Goal: Task Accomplishment & Management: Use online tool/utility

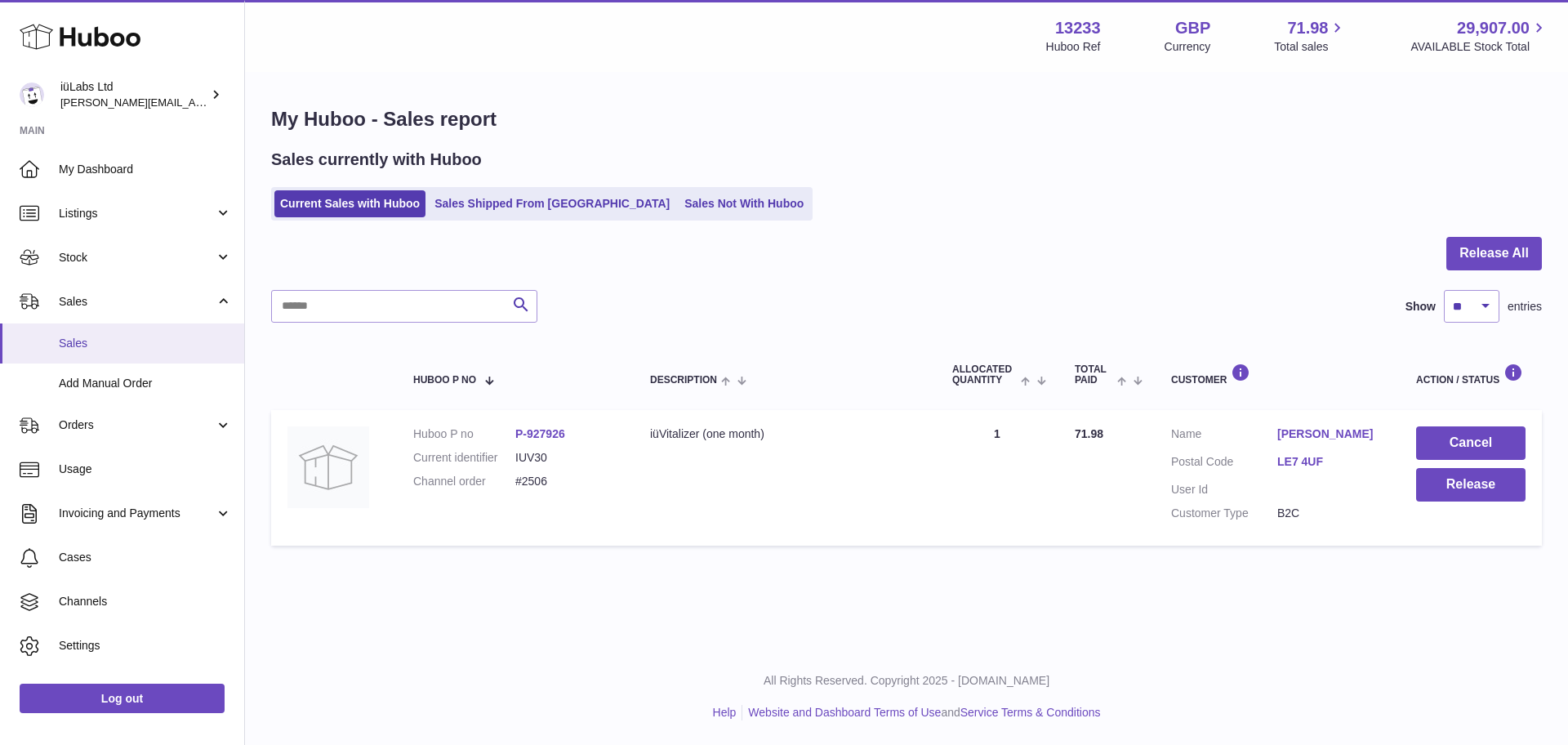
click at [78, 335] on span "Sales" at bounding box center [145, 343] width 173 height 16
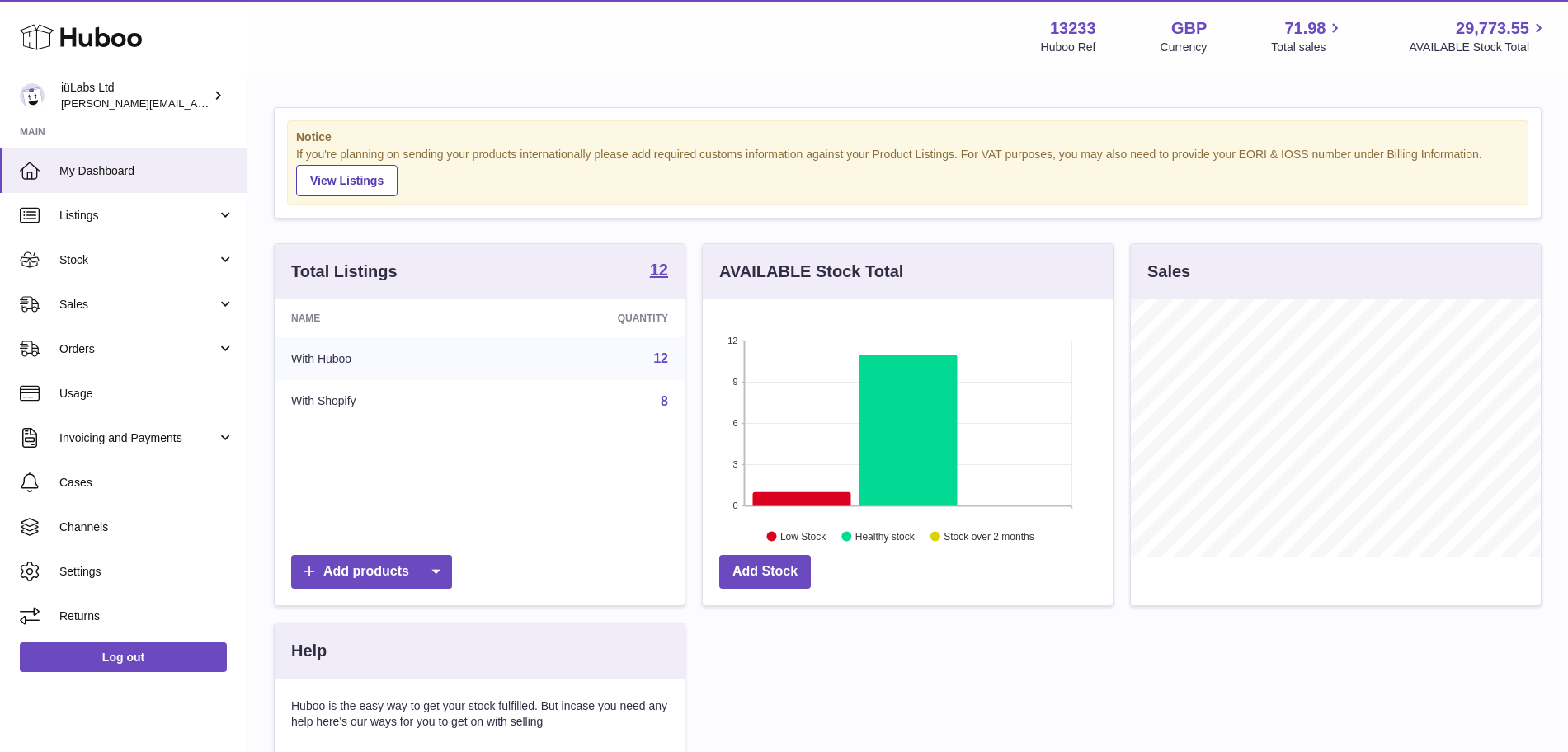
scroll to position [257, 410]
click at [211, 316] on link "Sales" at bounding box center [123, 304] width 247 height 44
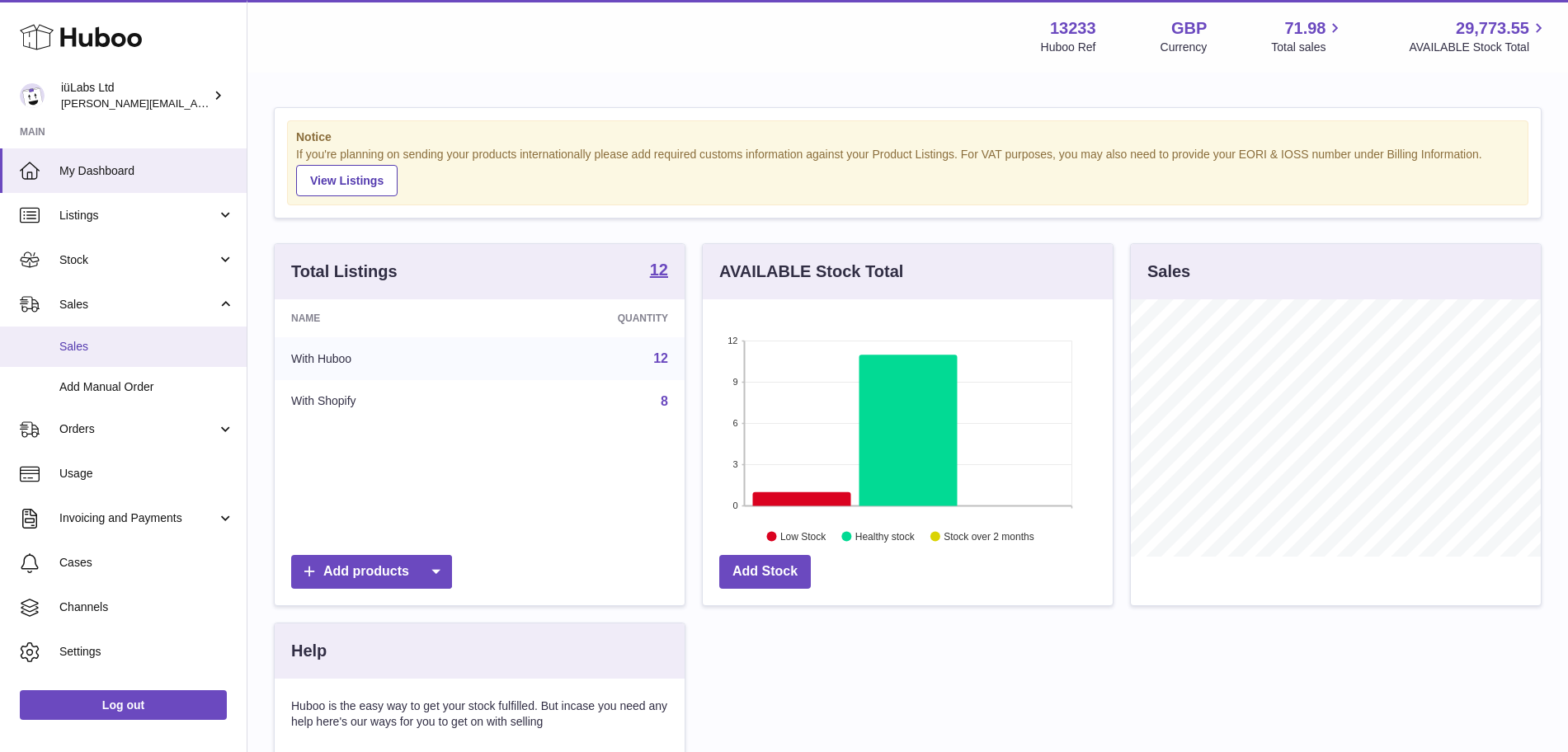
click at [156, 342] on span "Sales" at bounding box center [147, 346] width 175 height 16
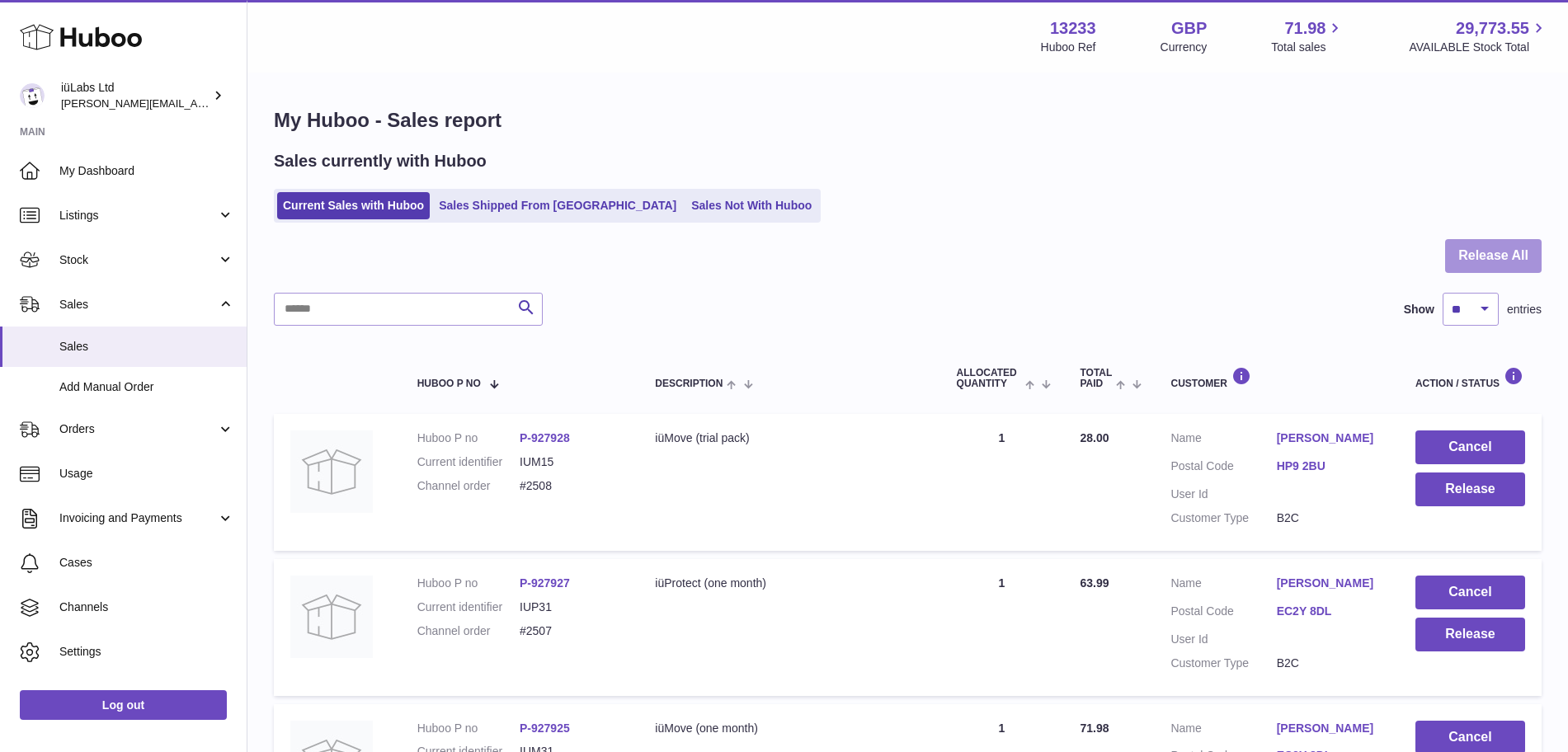
click at [1464, 252] on button "Release All" at bounding box center [1493, 256] width 97 height 34
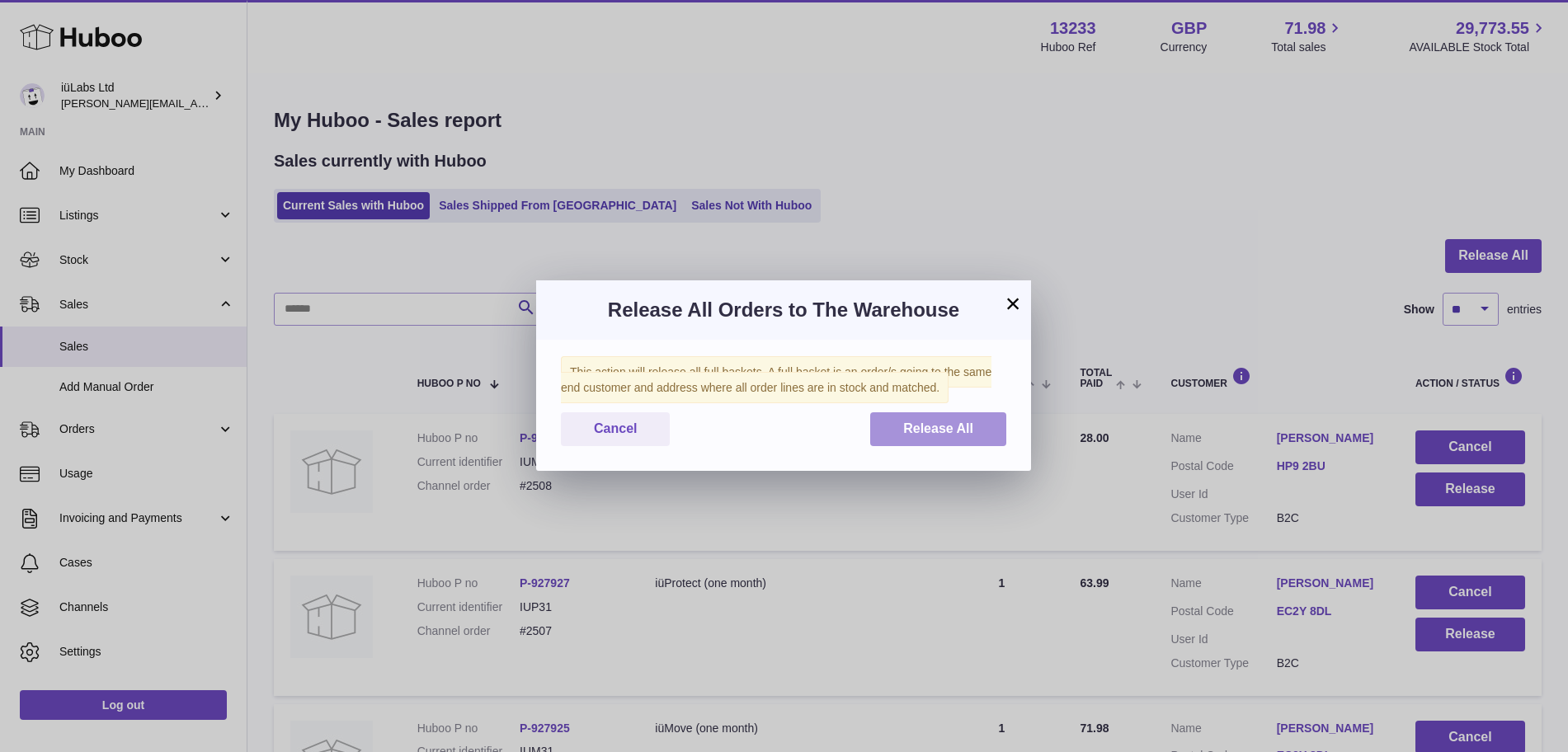
click at [999, 438] on button "Release All" at bounding box center [938, 429] width 136 height 34
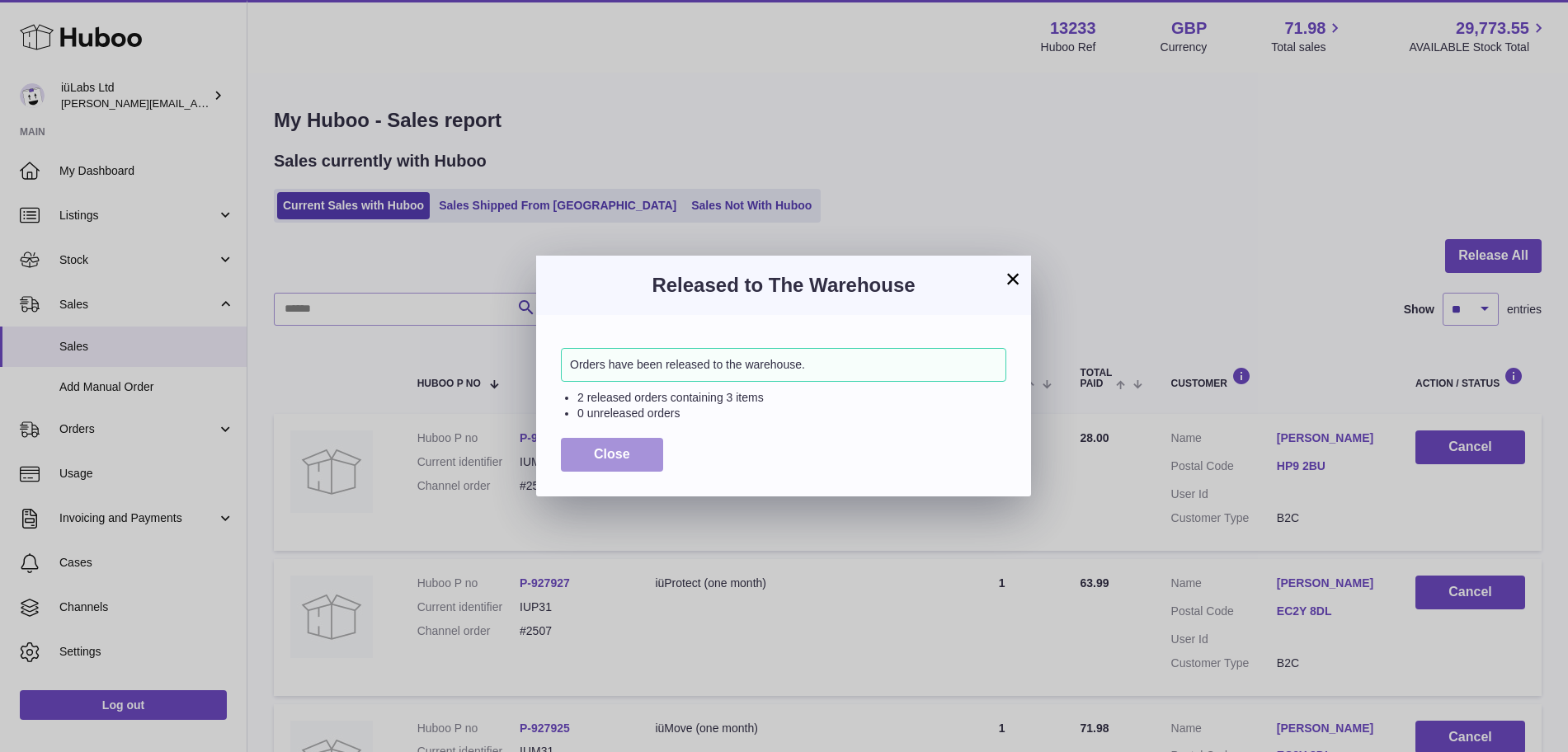
click at [646, 458] on button "Close" at bounding box center [612, 455] width 102 height 34
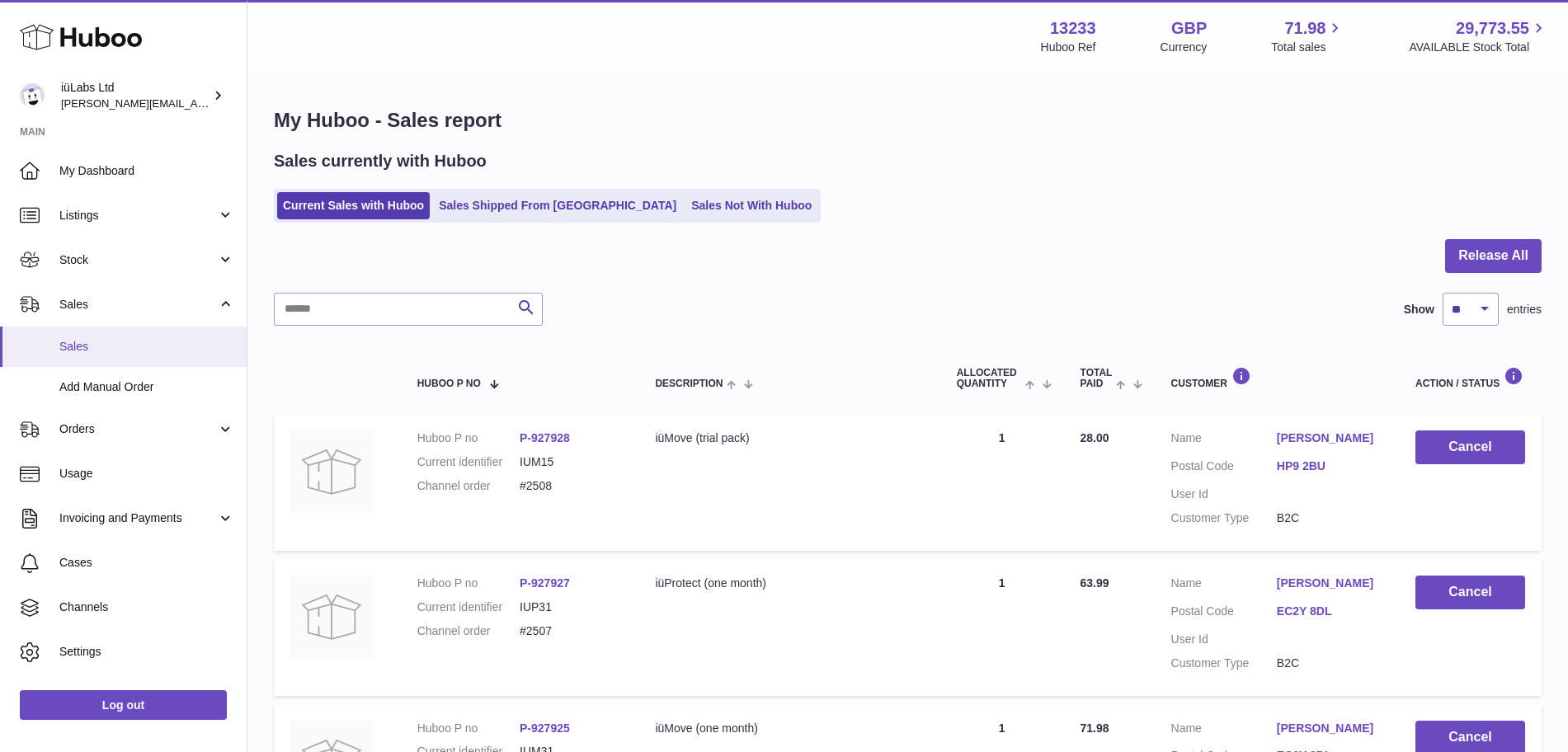
click at [133, 342] on span "Sales" at bounding box center [147, 346] width 175 height 16
